Goal: Task Accomplishment & Management: Manage account settings

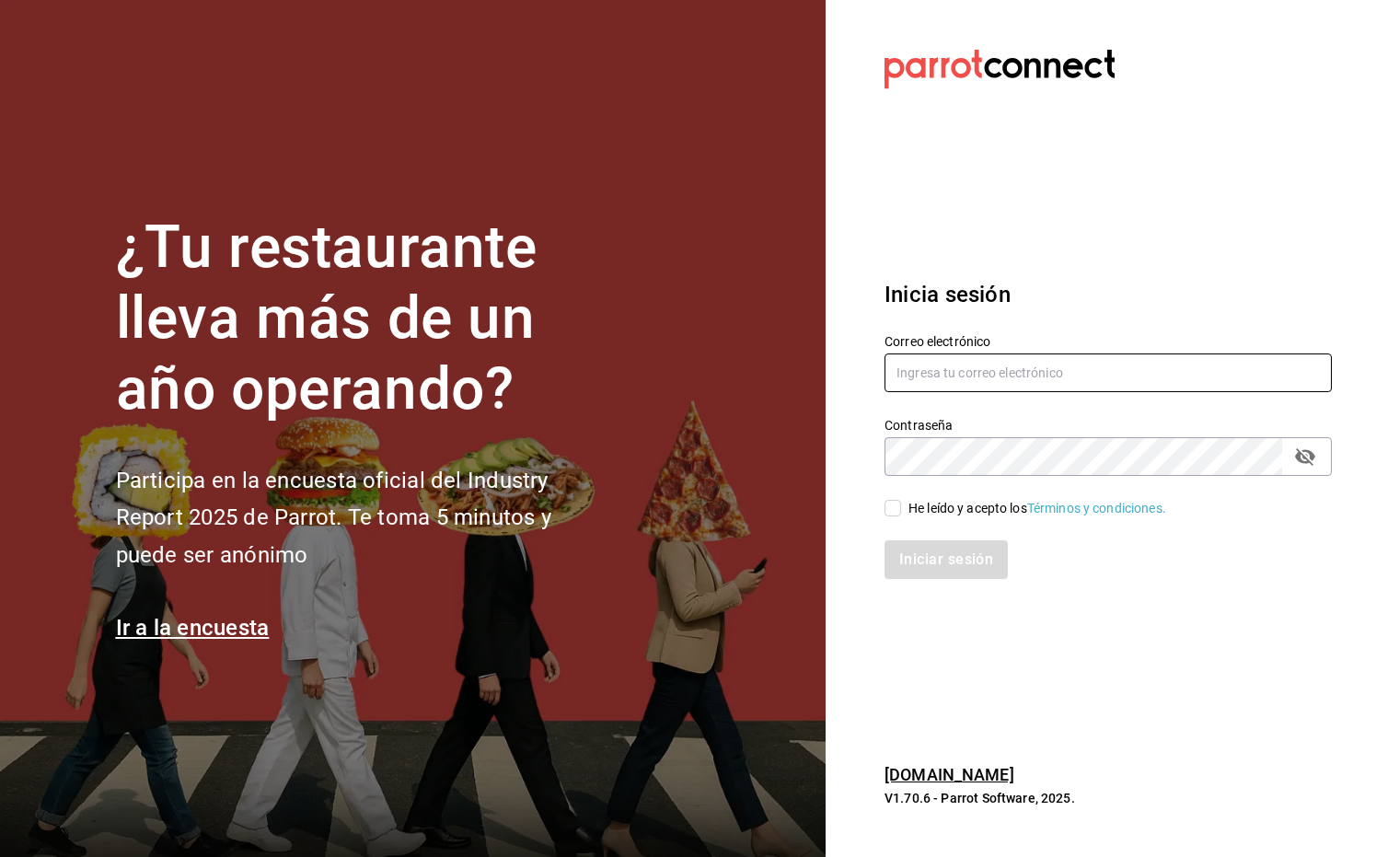
click at [1007, 369] on input "text" at bounding box center [1107, 372] width 447 height 39
type input "[EMAIL_ADDRESS][DOMAIN_NAME]"
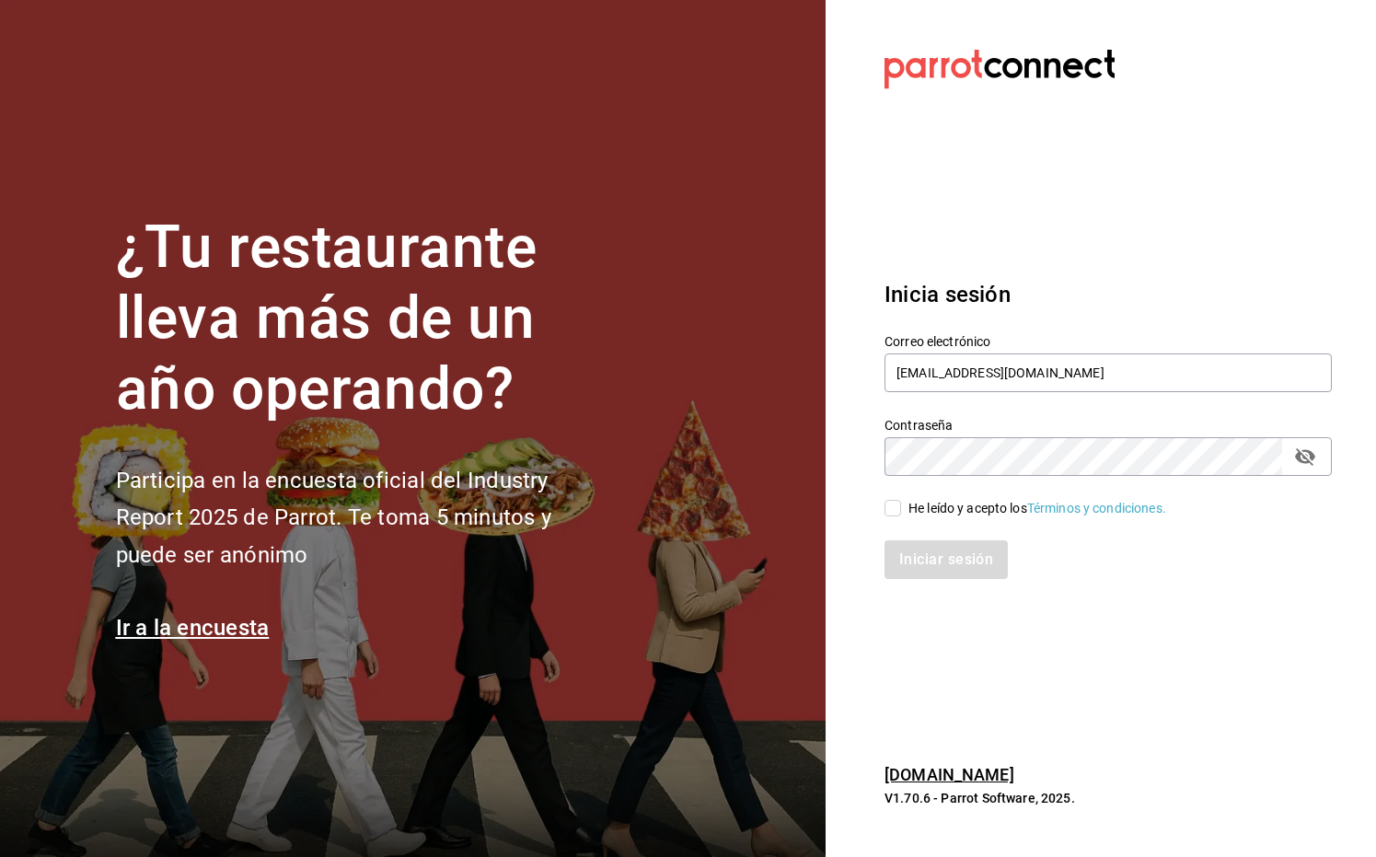
click at [895, 508] on input "He leído y acepto los Términos y condiciones." at bounding box center [892, 508] width 17 height 17
checkbox input "true"
click at [924, 560] on button "Iniciar sesión" at bounding box center [945, 559] width 123 height 39
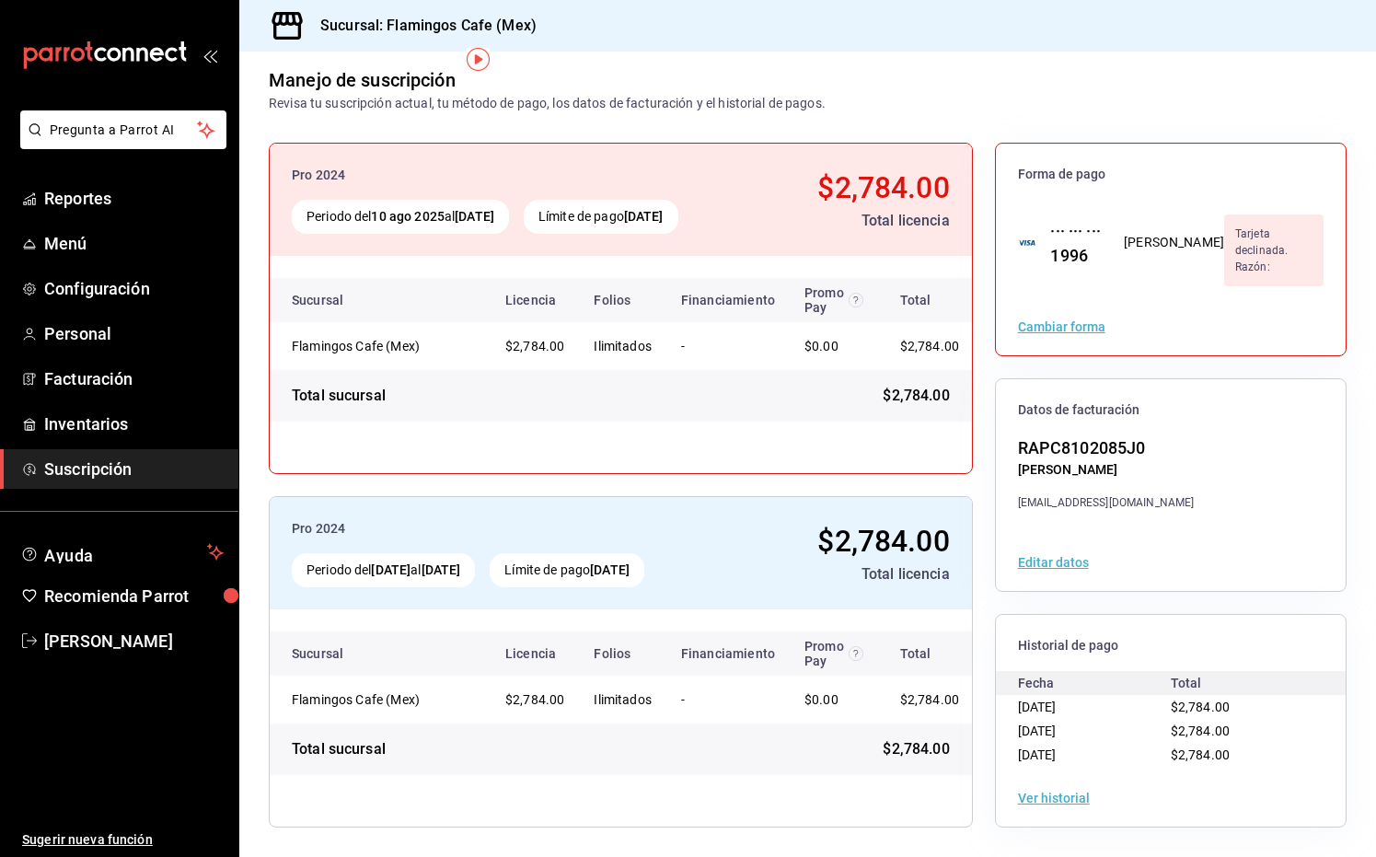
scroll to position [15, 0]
